Goal: Task Accomplishment & Management: Manage account settings

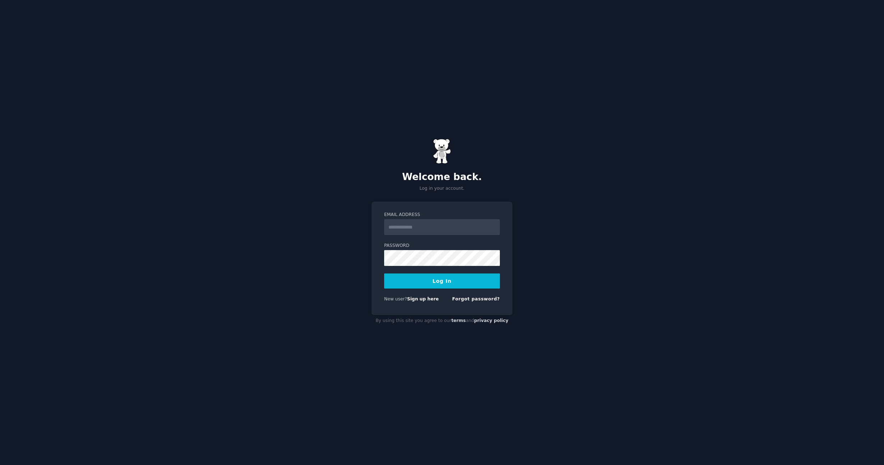
click at [419, 226] on input "Email Address" at bounding box center [442, 227] width 116 height 16
type input "**********"
click at [477, 236] on form "**********" at bounding box center [442, 258] width 116 height 93
click at [451, 282] on button "Log In" at bounding box center [442, 280] width 116 height 15
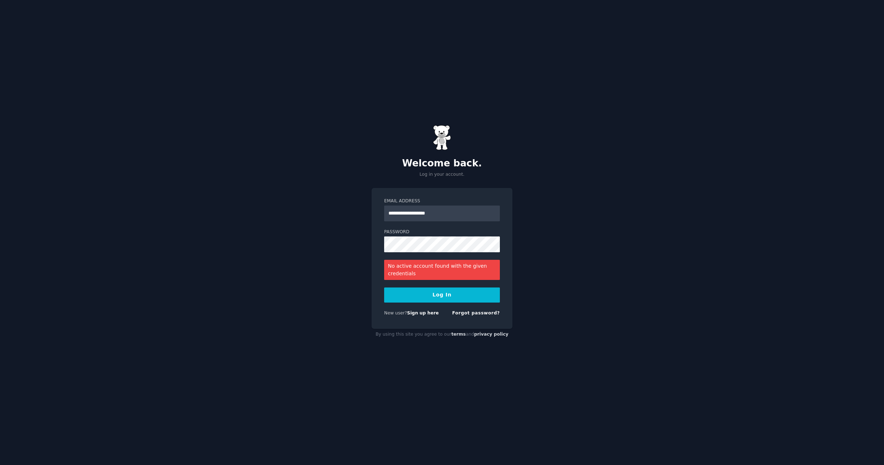
click at [446, 296] on button "Log In" at bounding box center [442, 294] width 116 height 15
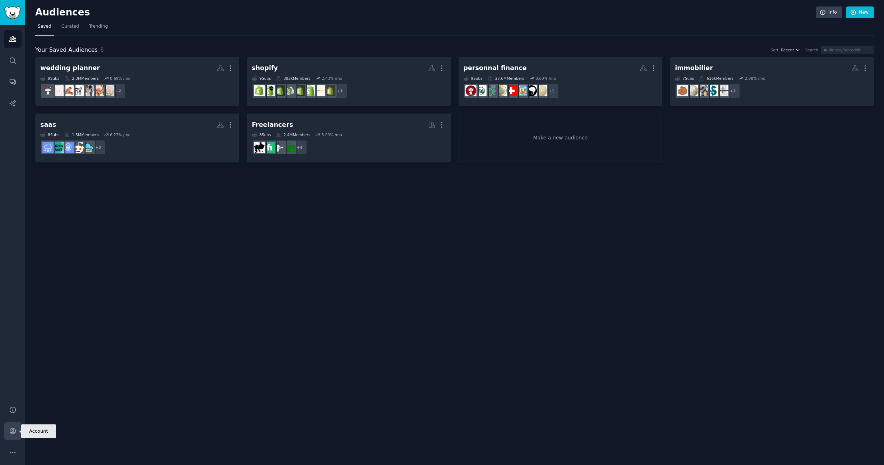
click at [14, 431] on icon "Sidebar" at bounding box center [13, 431] width 8 height 8
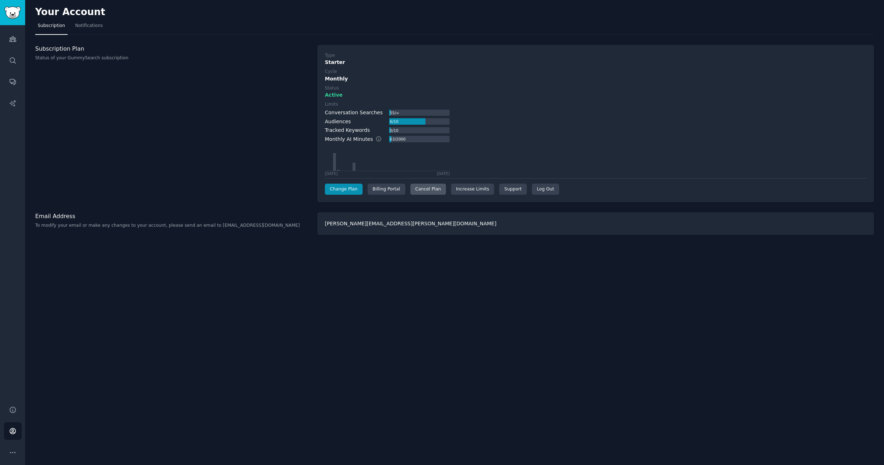
click at [424, 190] on div "Cancel Plan" at bounding box center [428, 189] width 36 height 11
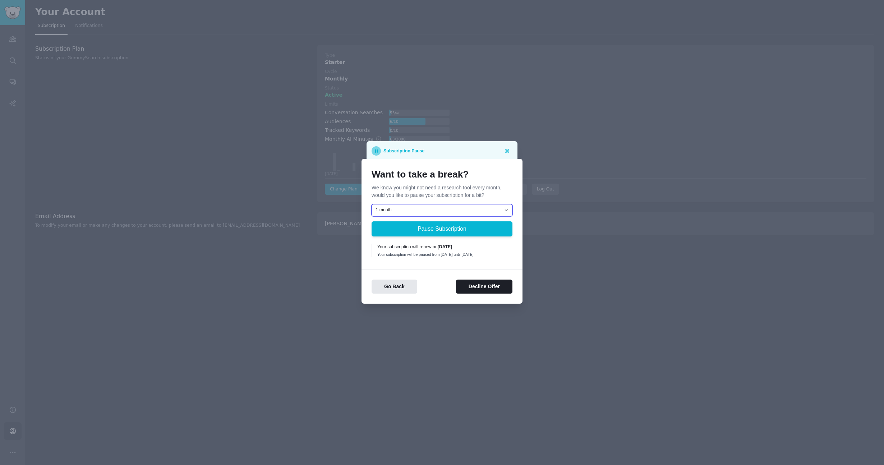
click at [457, 206] on select "1 month 2 months 3 months Choose a custom date to resume" at bounding box center [441, 210] width 141 height 12
click at [473, 289] on button "Decline Offer" at bounding box center [484, 286] width 56 height 14
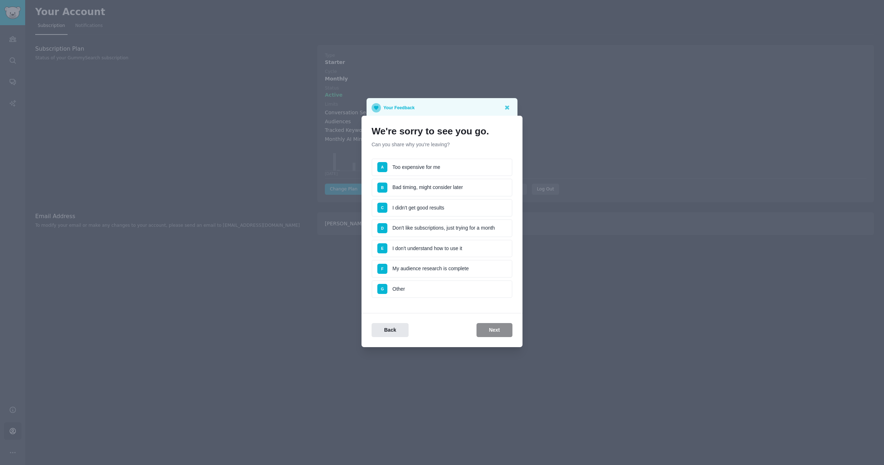
click at [437, 163] on li "A Too expensive for me" at bounding box center [441, 167] width 141 height 18
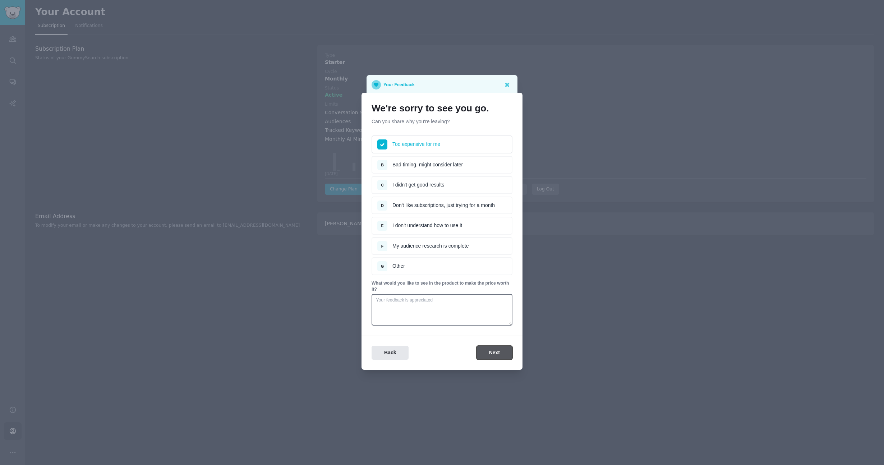
click at [497, 355] on button "Next" at bounding box center [494, 353] width 36 height 14
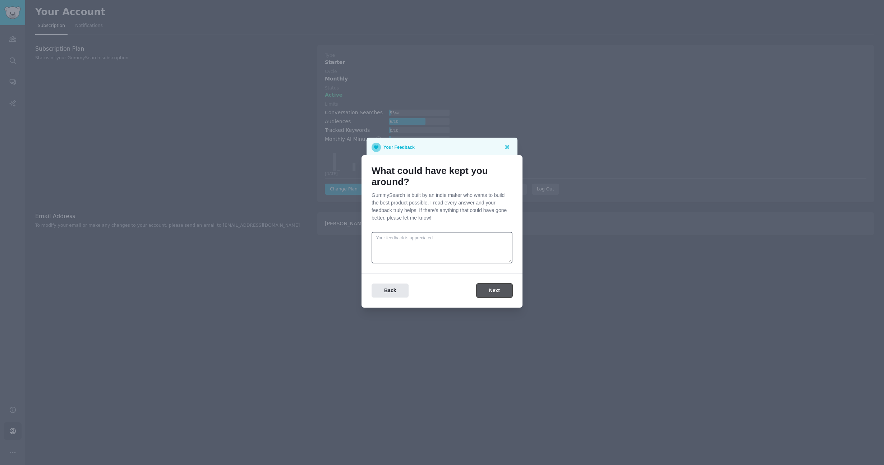
click at [486, 288] on button "Next" at bounding box center [494, 290] width 36 height 14
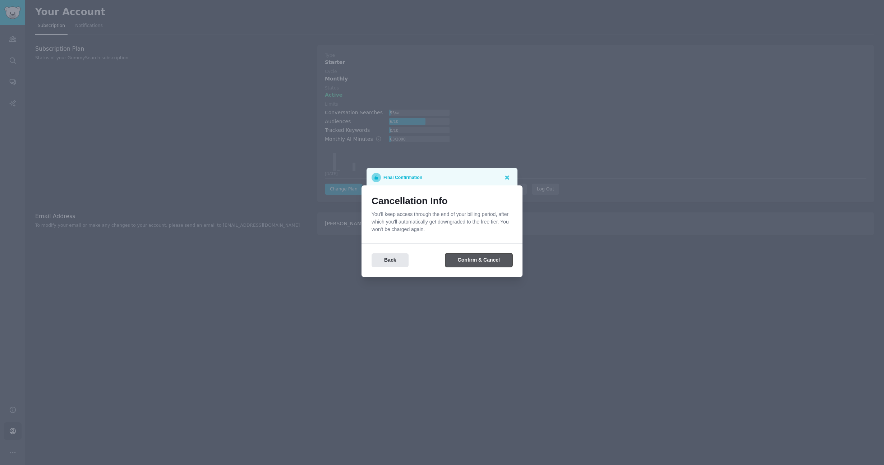
click at [470, 263] on button "Confirm & Cancel" at bounding box center [478, 260] width 67 height 14
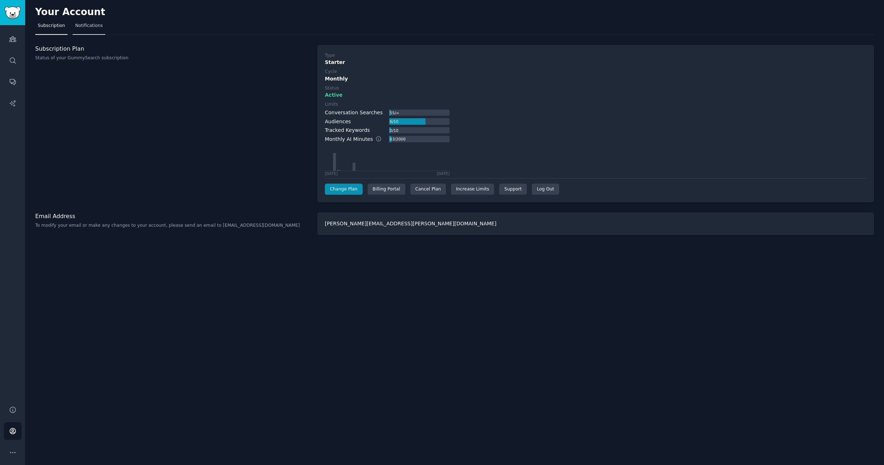
click at [89, 29] on link "Notifications" at bounding box center [89, 27] width 33 height 15
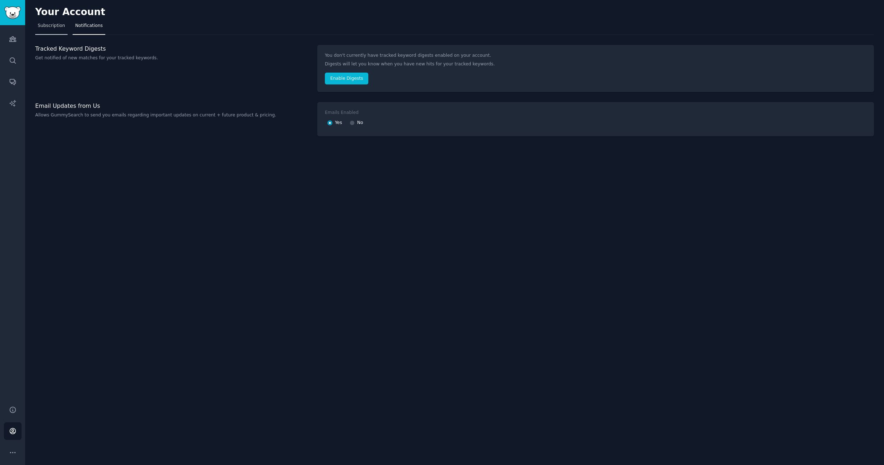
click at [51, 29] on link "Subscription" at bounding box center [51, 27] width 32 height 15
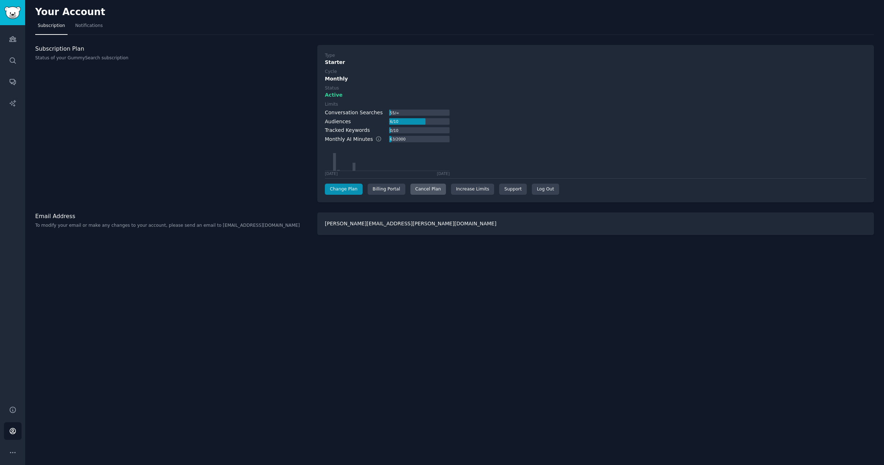
click at [418, 190] on div "Cancel Plan" at bounding box center [428, 189] width 36 height 11
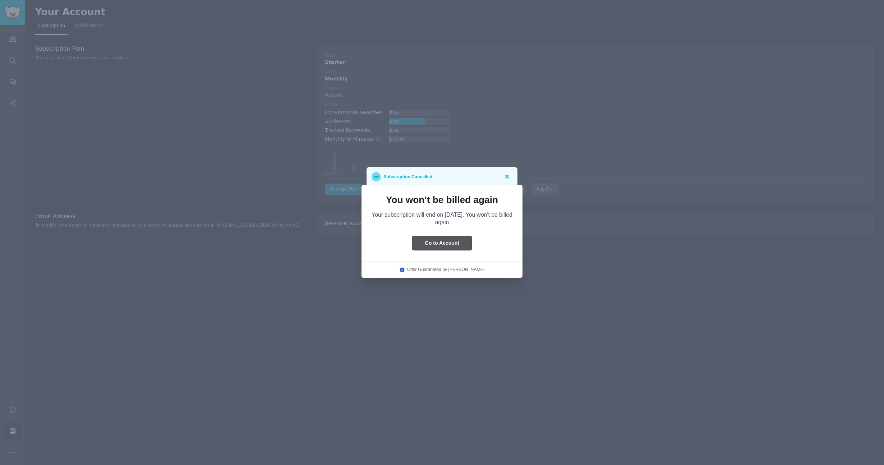
click at [434, 241] on button "Go to Account" at bounding box center [442, 243] width 60 height 14
